Goal: Task Accomplishment & Management: Complete application form

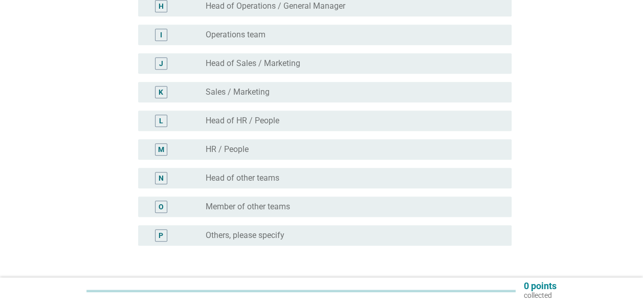
scroll to position [307, 0]
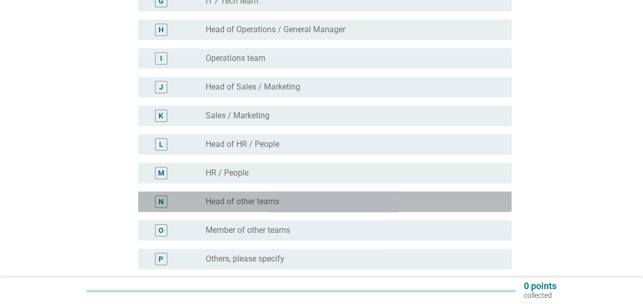
click at [301, 198] on div "radio_button_unchecked Head of other teams" at bounding box center [351, 201] width 290 height 10
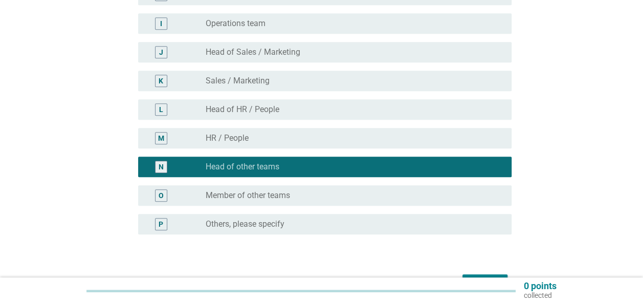
scroll to position [358, 0]
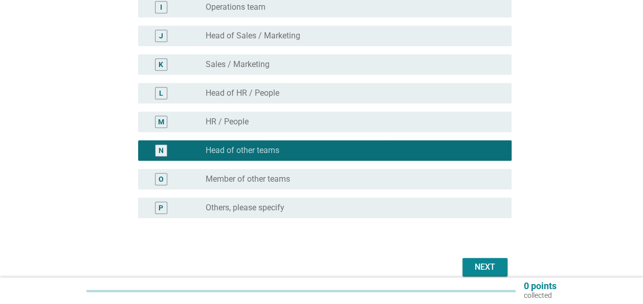
click at [478, 272] on div "Next" at bounding box center [485, 267] width 29 height 12
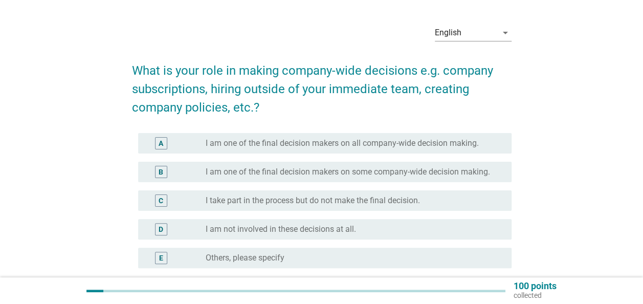
scroll to position [51, 0]
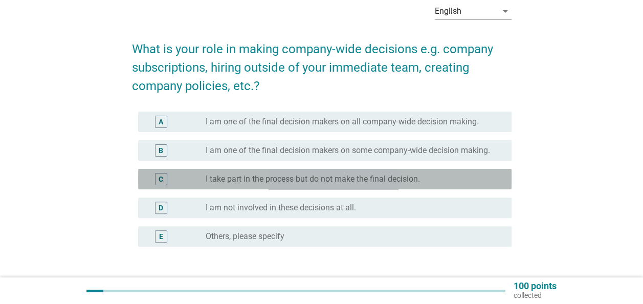
click at [320, 183] on label "I take part in the process but do not make the final decision." at bounding box center [313, 179] width 214 height 10
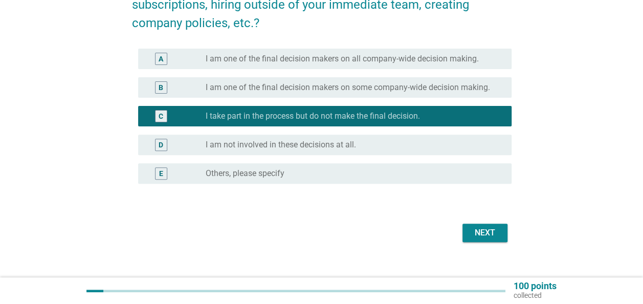
scroll to position [128, 0]
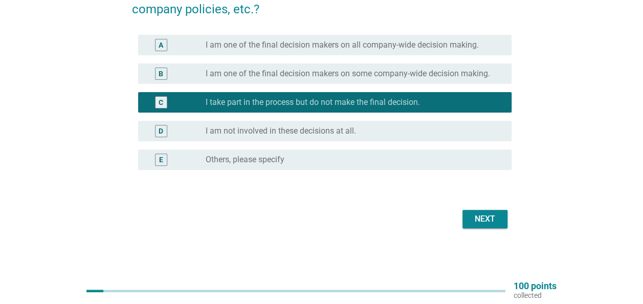
click at [482, 215] on div "Next" at bounding box center [485, 219] width 29 height 12
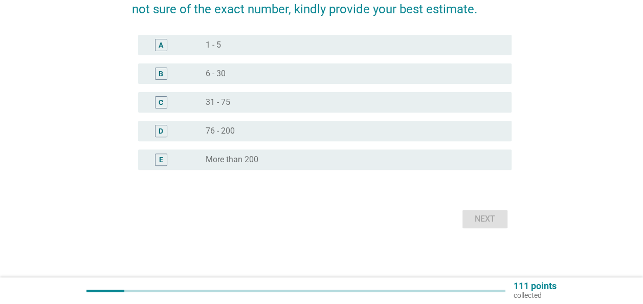
scroll to position [0, 0]
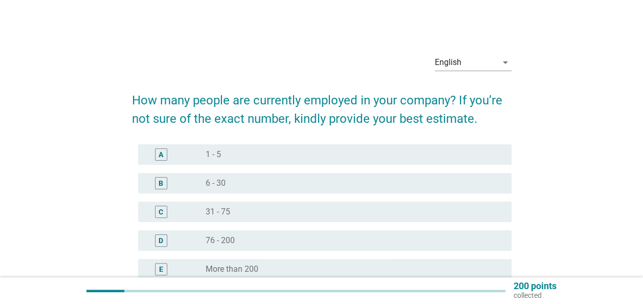
click at [289, 243] on div "radio_button_unchecked 76 - 200" at bounding box center [351, 240] width 290 height 10
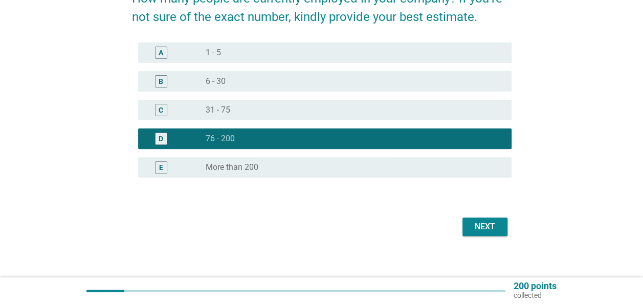
scroll to position [102, 0]
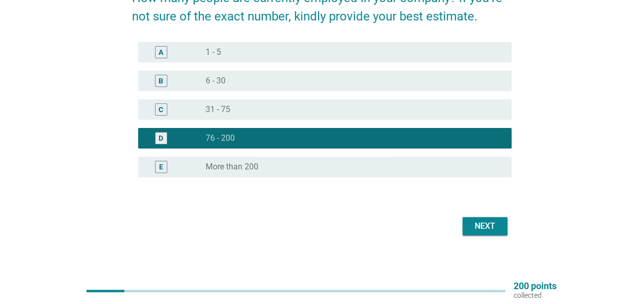
click at [300, 170] on div "radio_button_unchecked More than 200" at bounding box center [351, 167] width 290 height 10
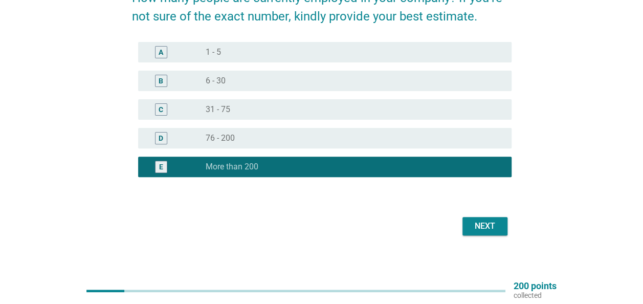
click at [479, 222] on div "Next" at bounding box center [485, 226] width 29 height 12
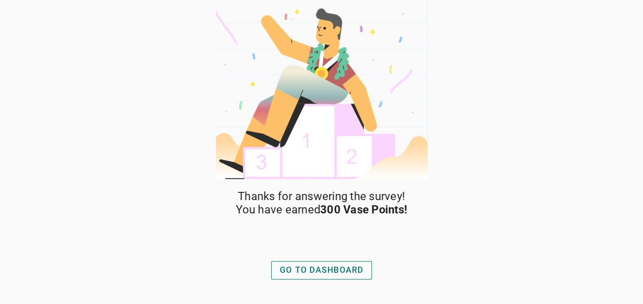
scroll to position [27, 0]
